Goal: Task Accomplishment & Management: Manage account settings

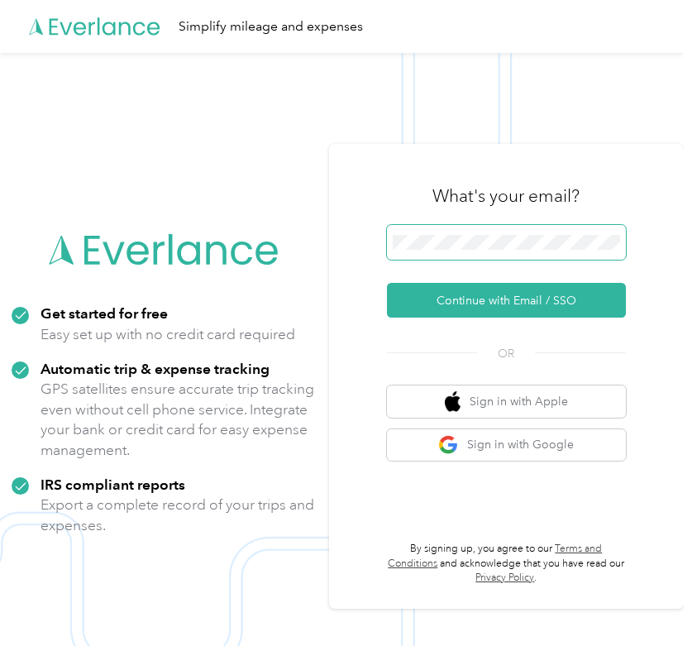
click at [503, 253] on span at bounding box center [506, 242] width 239 height 35
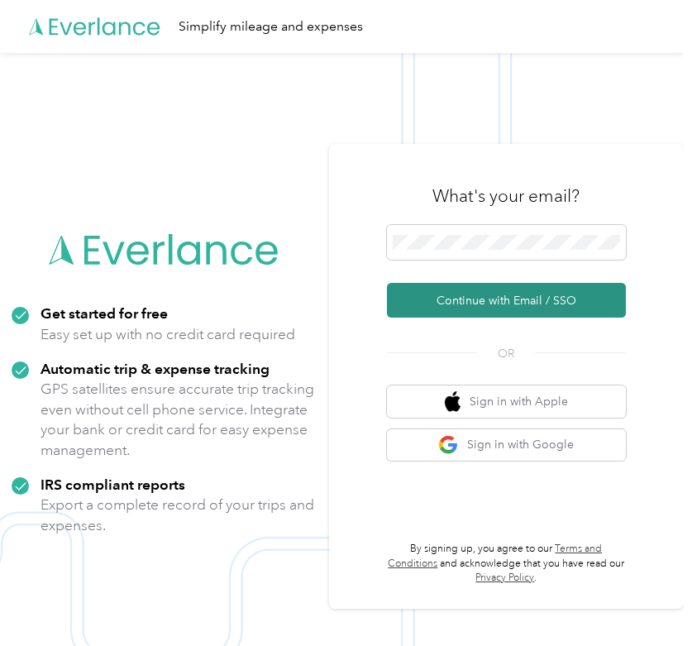
click at [554, 305] on button "Continue with Email / SSO" at bounding box center [506, 300] width 239 height 35
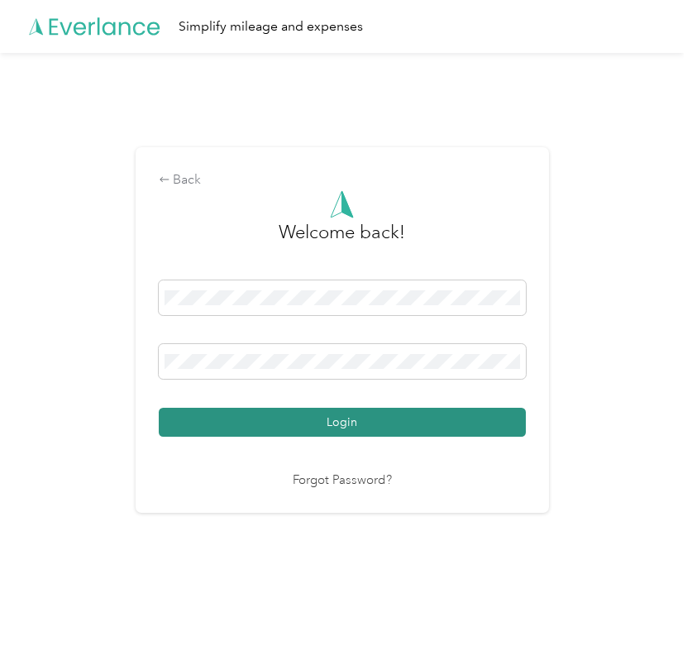
click at [367, 426] on button "Login" at bounding box center [342, 421] width 367 height 29
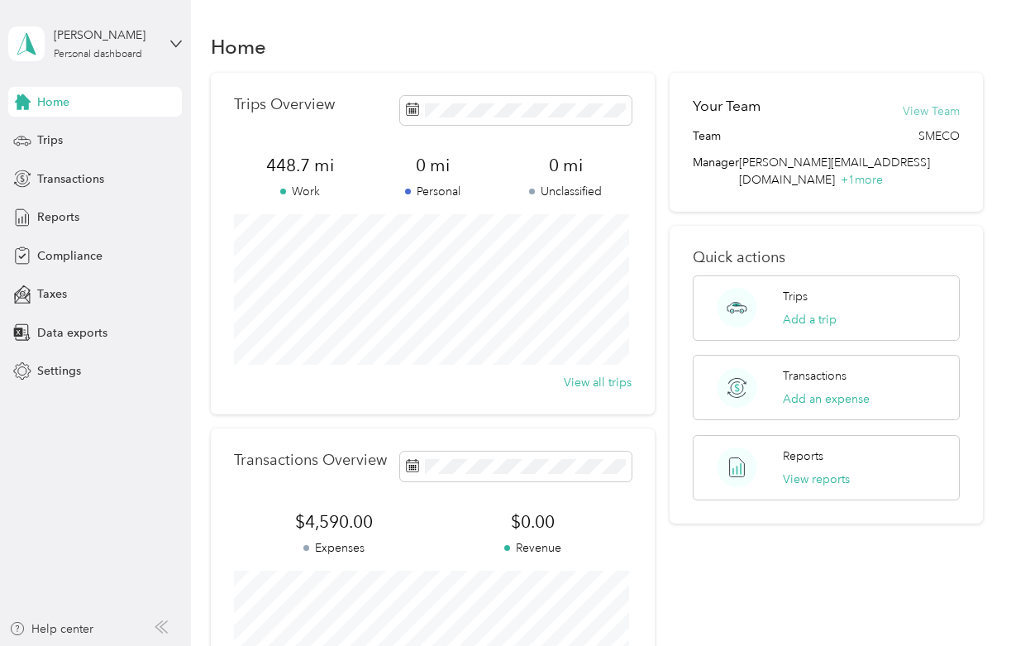
click at [691, 106] on button "View Team" at bounding box center [931, 110] width 57 height 17
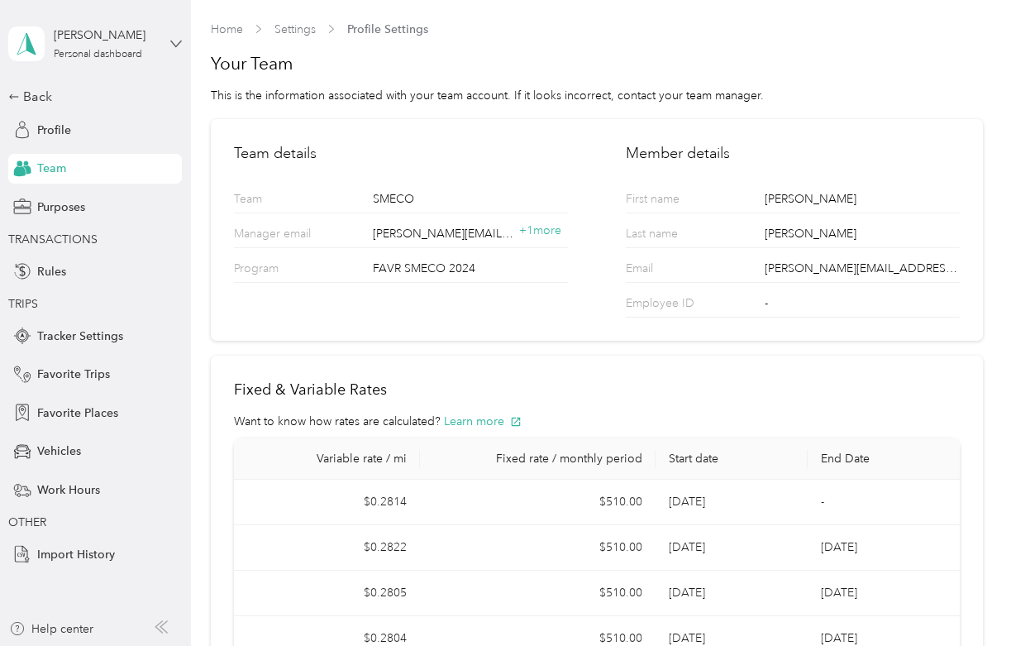
click at [180, 43] on icon at bounding box center [176, 44] width 12 height 12
click at [54, 135] on div "Log out" at bounding box center [55, 130] width 64 height 17
